Goal: Information Seeking & Learning: Learn about a topic

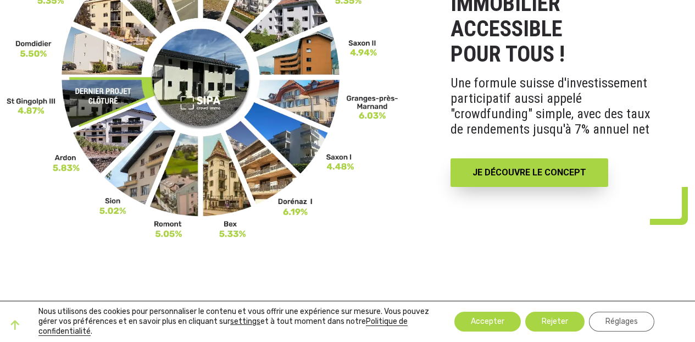
scroll to position [4, 0]
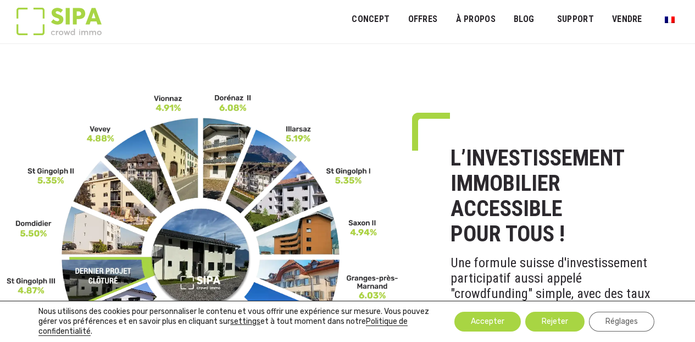
click at [219, 151] on img at bounding box center [203, 255] width 393 height 325
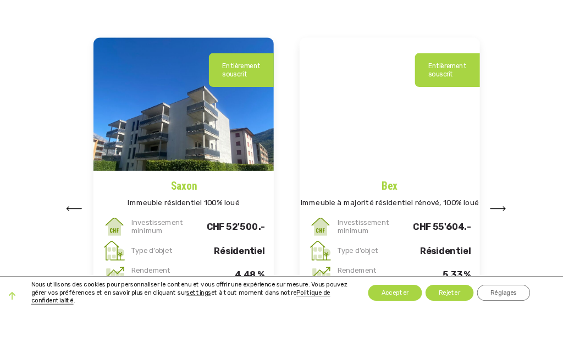
scroll to position [1355, 0]
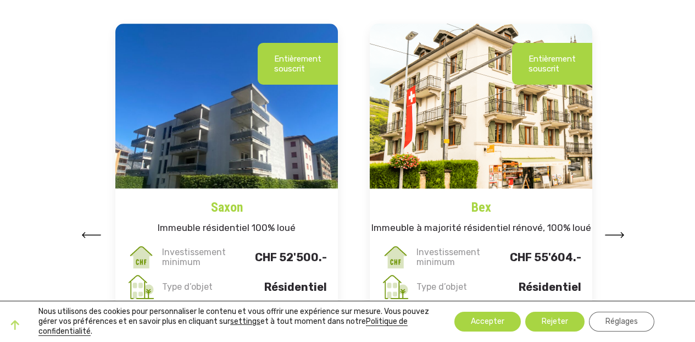
click at [82, 232] on img at bounding box center [91, 235] width 20 height 6
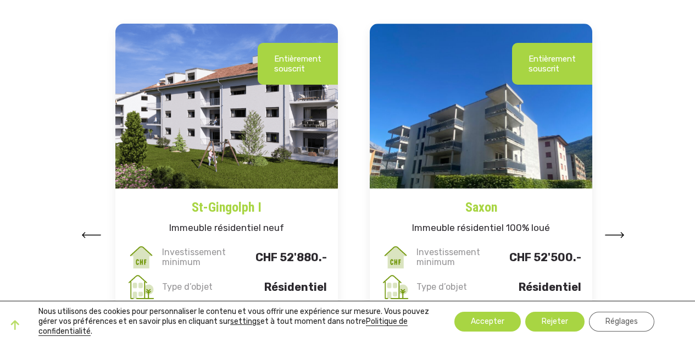
click at [223, 191] on h4 "St-Gingolph I" at bounding box center [226, 203] width 223 height 29
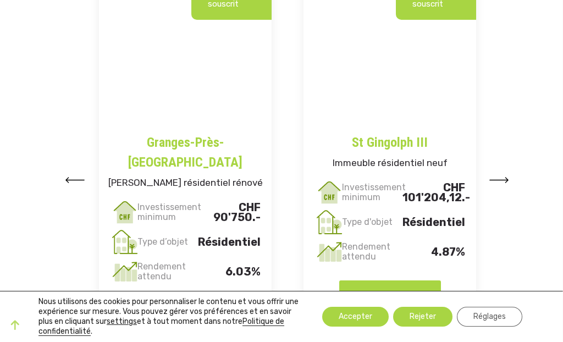
scroll to position [1545, 0]
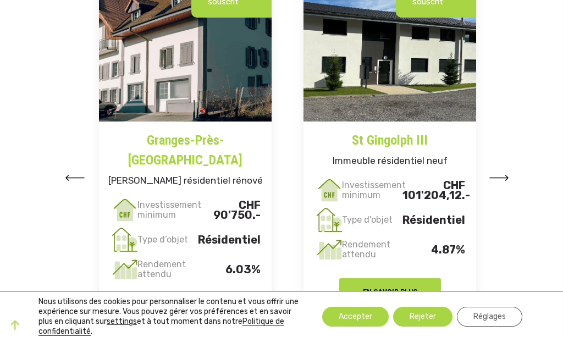
click at [484, 173] on div "Entièrement souscrit St Gingolph III Immeuble résidentiel neuf Investissement m…" at bounding box center [383, 158] width 205 height 443
click at [509, 175] on img at bounding box center [499, 178] width 20 height 6
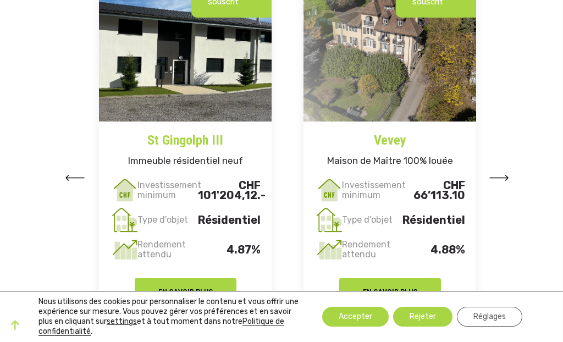
click at [507, 175] on img at bounding box center [499, 178] width 20 height 6
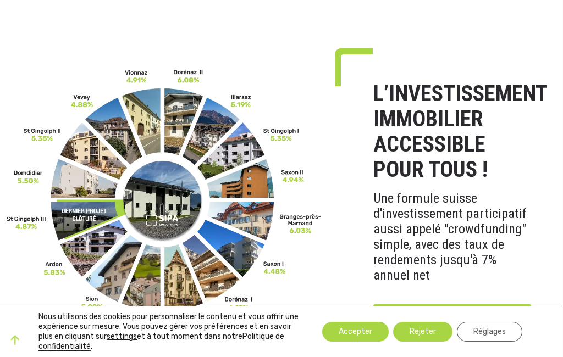
scroll to position [167, 0]
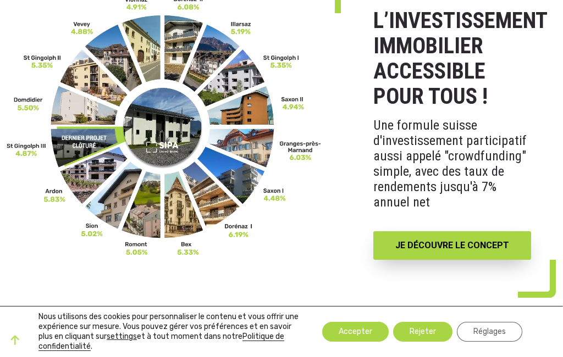
click at [82, 135] on img at bounding box center [164, 126] width 315 height 261
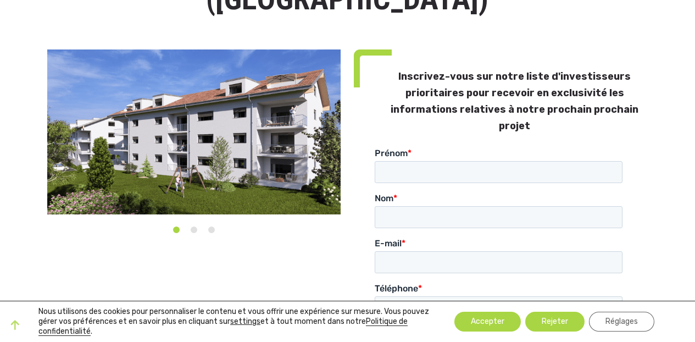
scroll to position [107, 0]
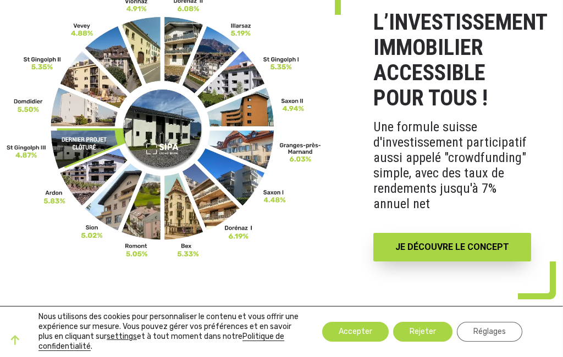
scroll to position [146, 0]
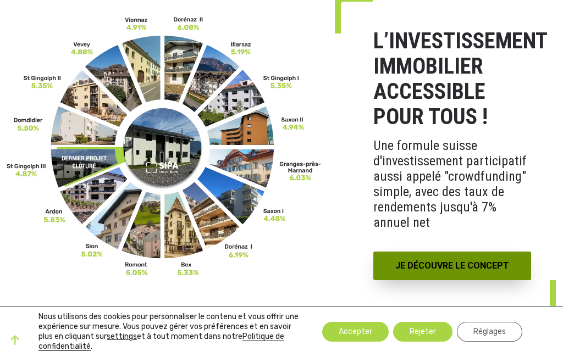
click at [433, 265] on link "JE DÉCOUVRE LE CONCEPT" at bounding box center [452, 266] width 158 height 29
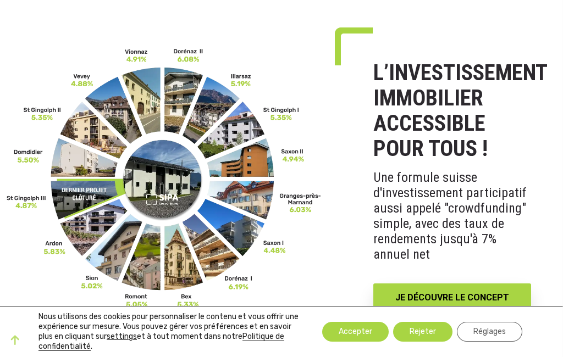
scroll to position [0, 0]
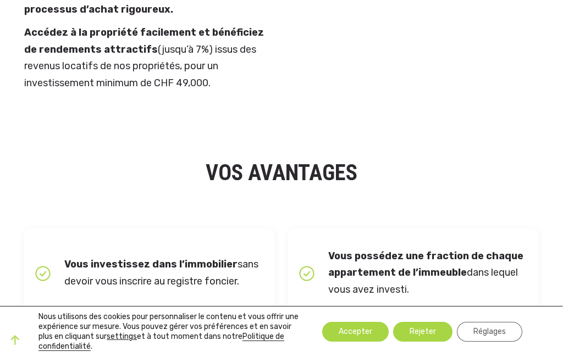
scroll to position [648, 0]
